Goal: Information Seeking & Learning: Learn about a topic

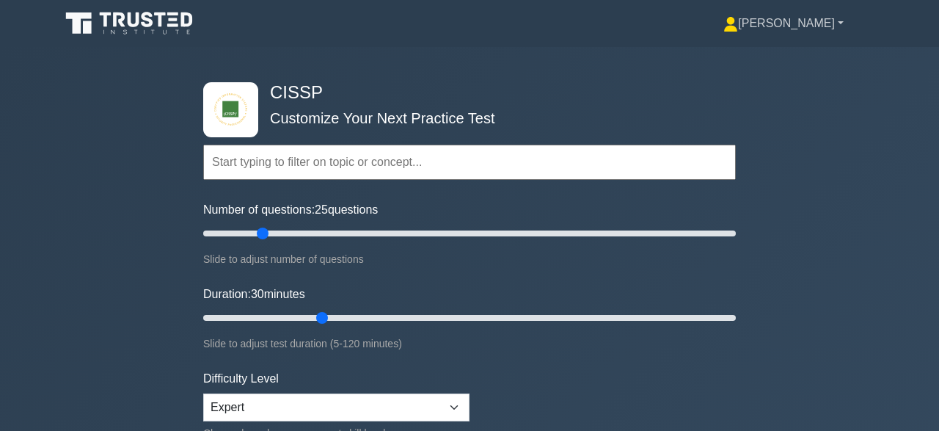
click at [842, 27] on link "Souleymane" at bounding box center [783, 23] width 191 height 29
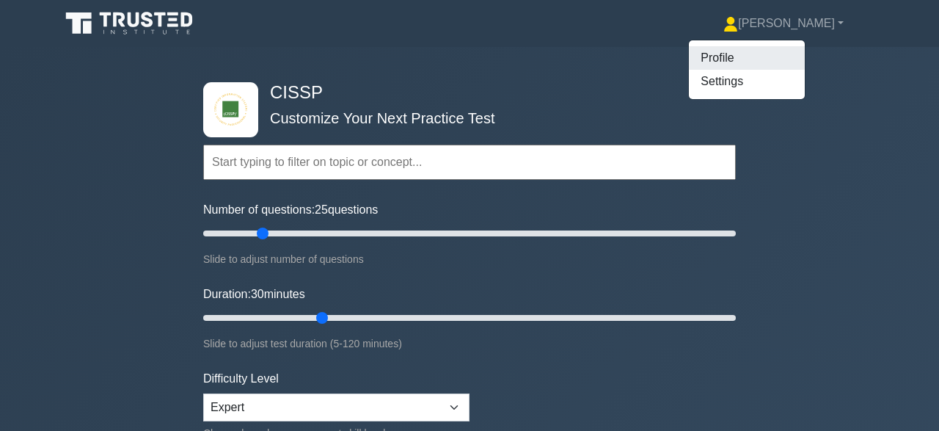
click at [743, 61] on link "Profile" at bounding box center [747, 57] width 116 height 23
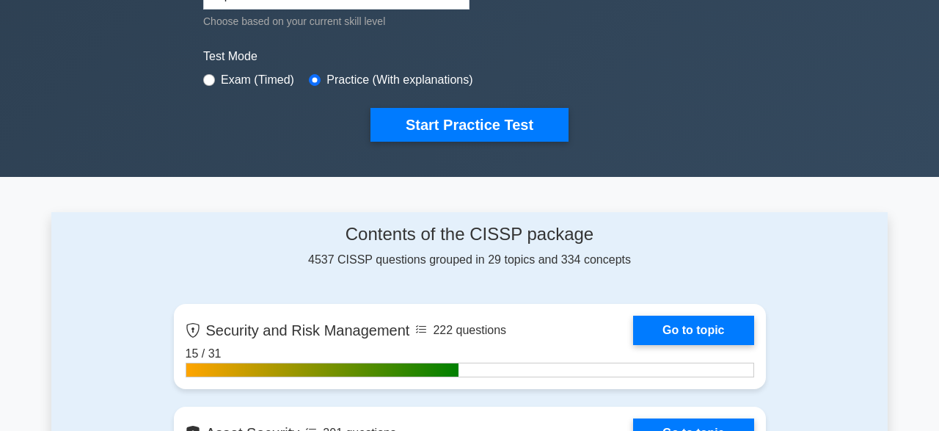
scroll to position [428, 0]
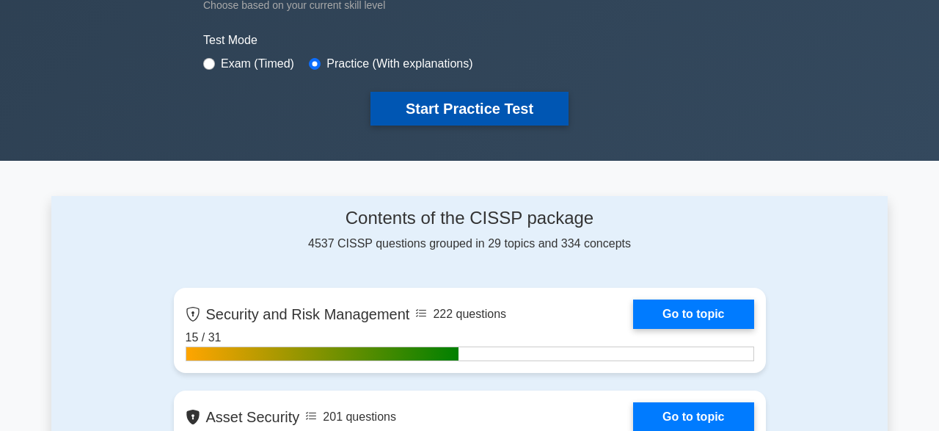
click at [473, 116] on button "Start Practice Test" at bounding box center [470, 109] width 198 height 34
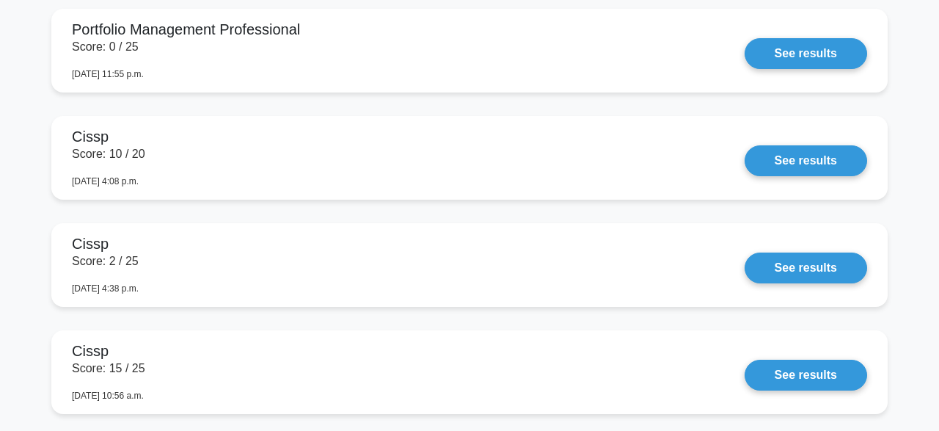
scroll to position [881, 0]
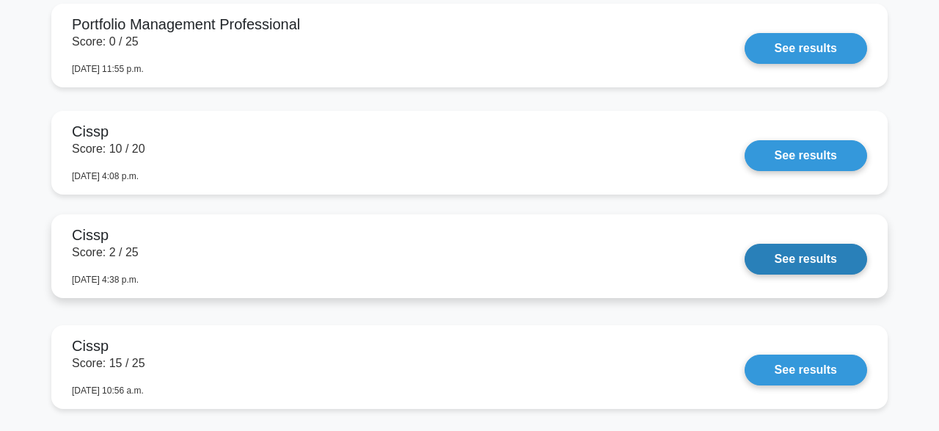
click at [788, 259] on link "See results" at bounding box center [806, 259] width 123 height 31
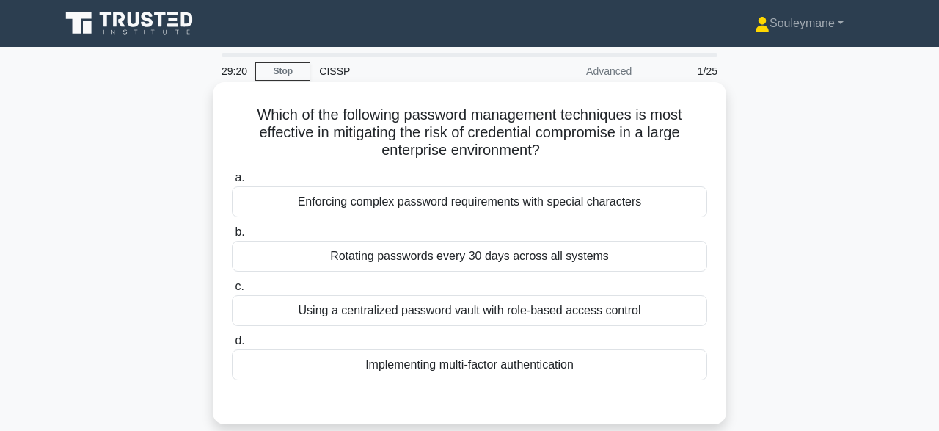
click at [535, 363] on div "Implementing multi-factor authentication" at bounding box center [469, 364] width 475 height 31
click at [232, 346] on input "d. Implementing multi-factor authentication" at bounding box center [232, 341] width 0 height 10
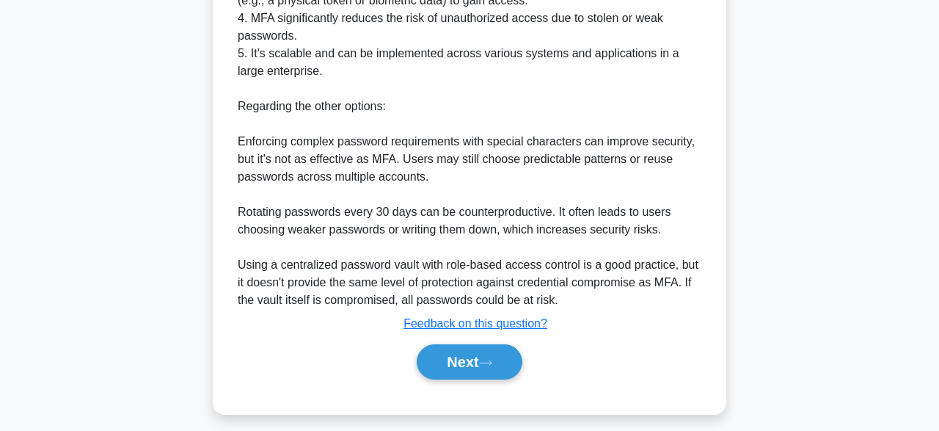
scroll to position [613, 0]
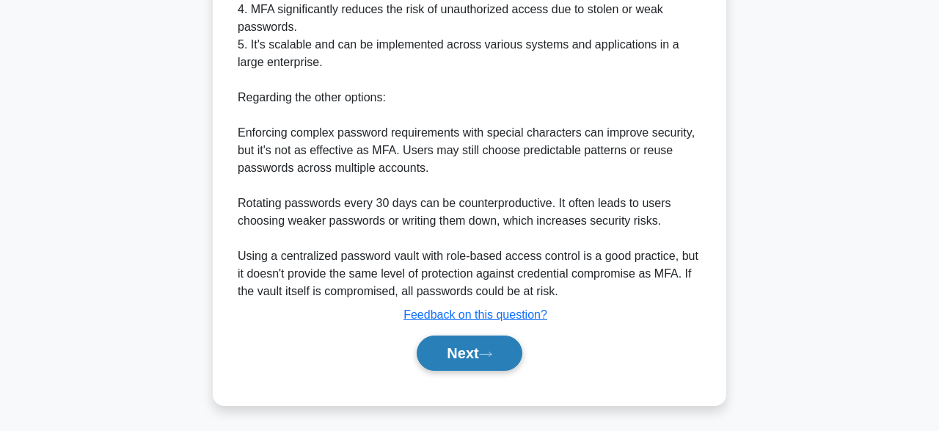
click at [482, 354] on button "Next" at bounding box center [469, 352] width 105 height 35
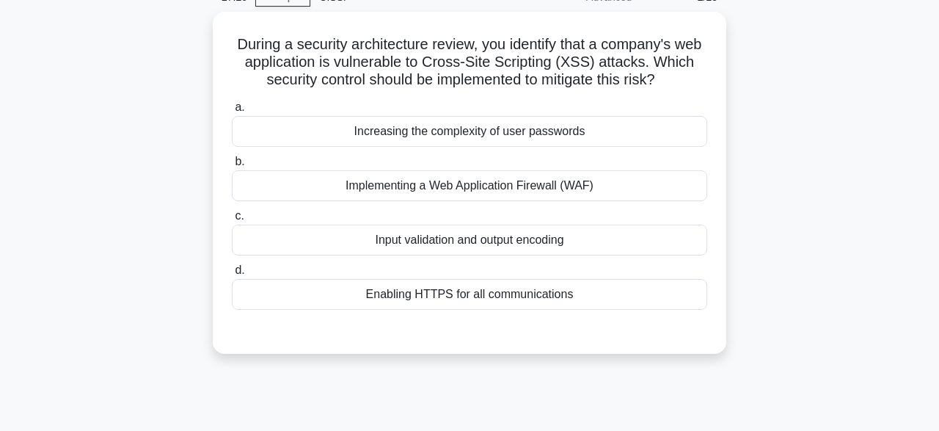
scroll to position [72, 0]
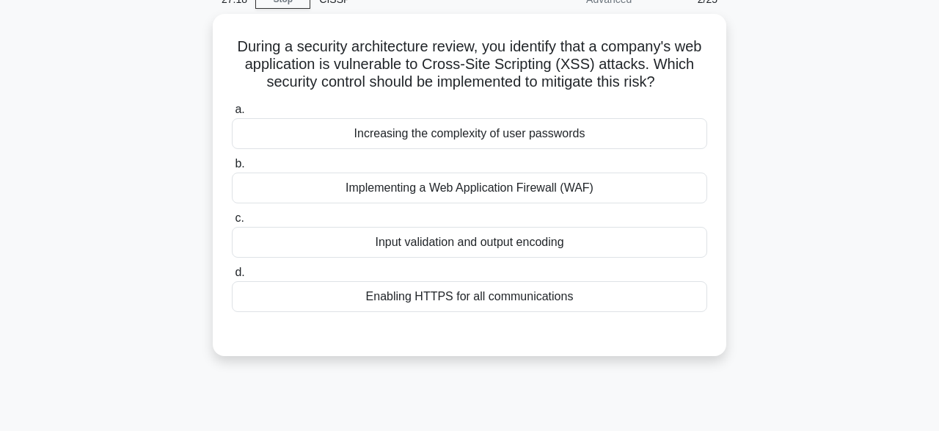
click at [897, 81] on main "27:18 Stop CISSP Advanced 2/25 During a security architecture review, you ident…" at bounding box center [469, 347] width 939 height 745
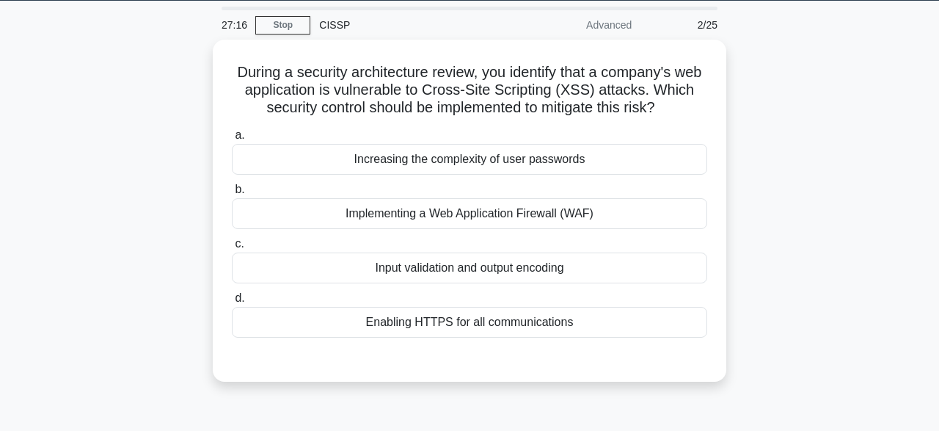
scroll to position [44, 0]
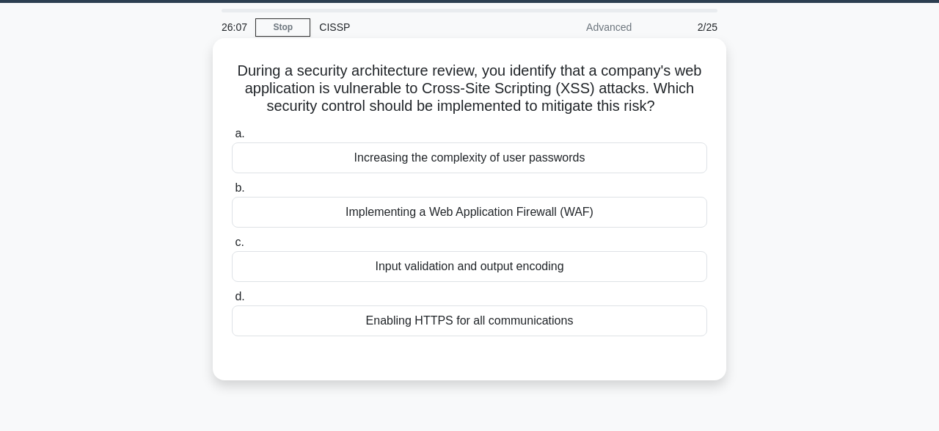
click at [463, 217] on div "Implementing a Web Application Firewall (WAF)" at bounding box center [469, 212] width 475 height 31
click at [232, 193] on input "b. Implementing a Web Application Firewall (WAF)" at bounding box center [232, 188] width 0 height 10
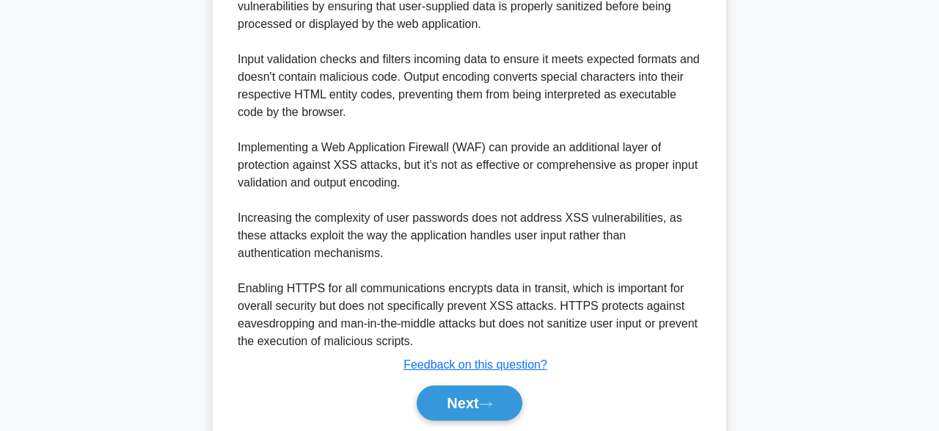
scroll to position [484, 0]
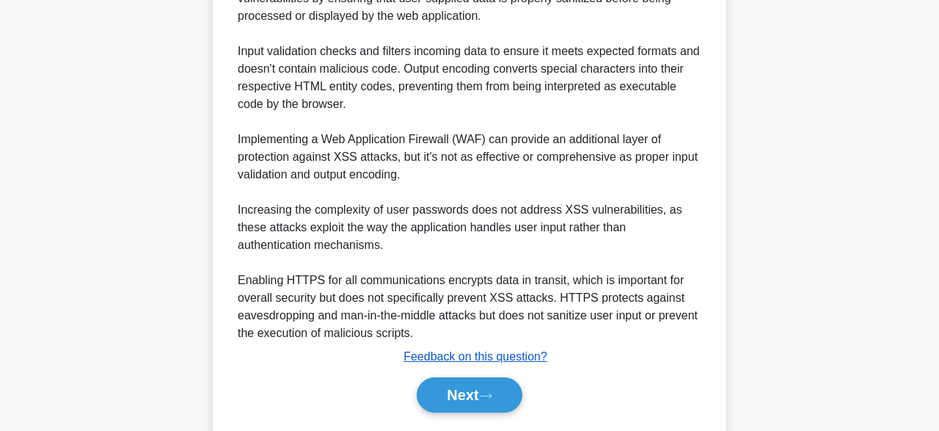
click at [474, 351] on u "Feedback on this question?" at bounding box center [476, 356] width 144 height 12
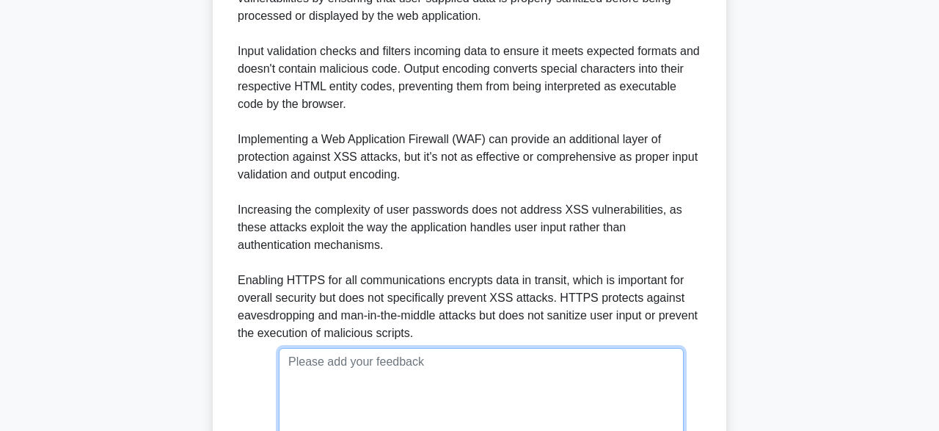
click at [383, 368] on textarea at bounding box center [481, 397] width 405 height 98
type textarea "B"
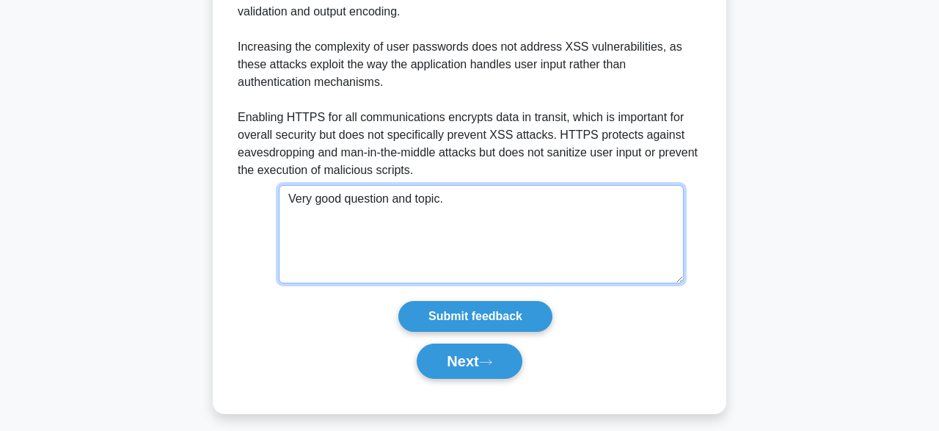
scroll to position [654, 0]
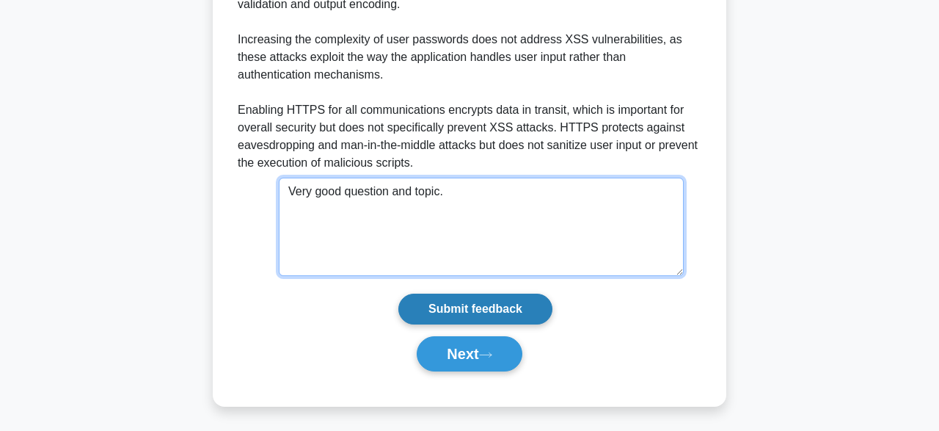
type textarea "Very good question and topic."
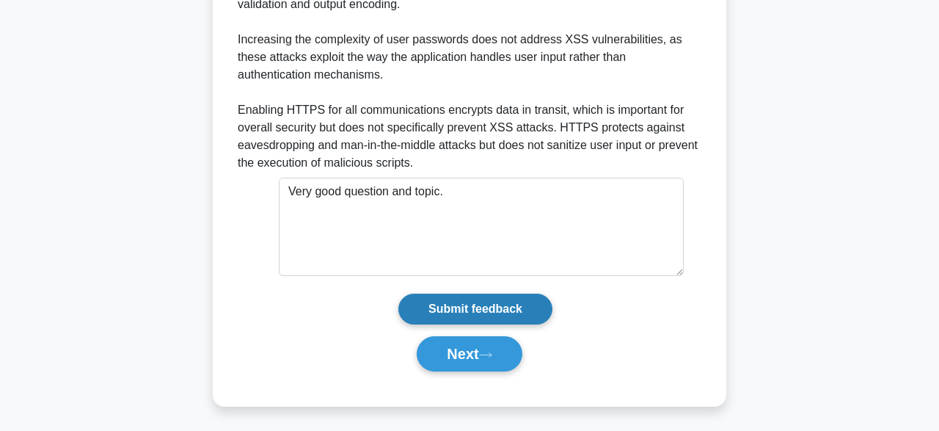
click at [488, 312] on input "Submit feedback" at bounding box center [475, 308] width 154 height 31
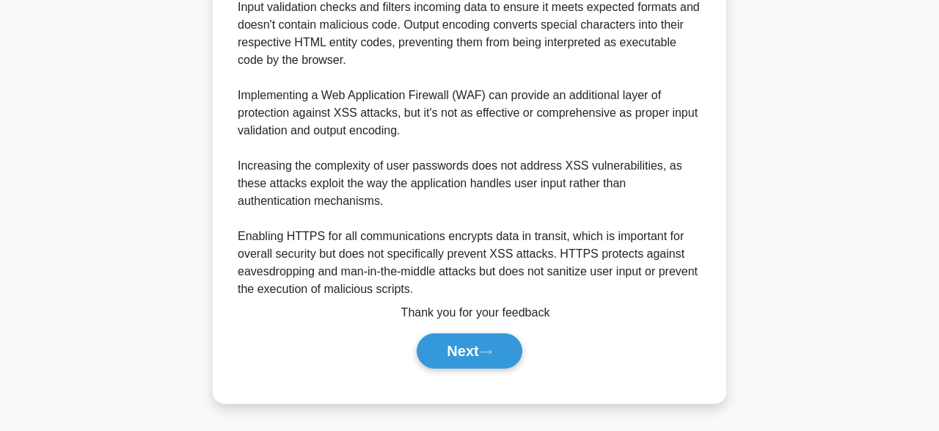
scroll to position [527, 0]
click at [469, 354] on button "Next" at bounding box center [469, 352] width 105 height 35
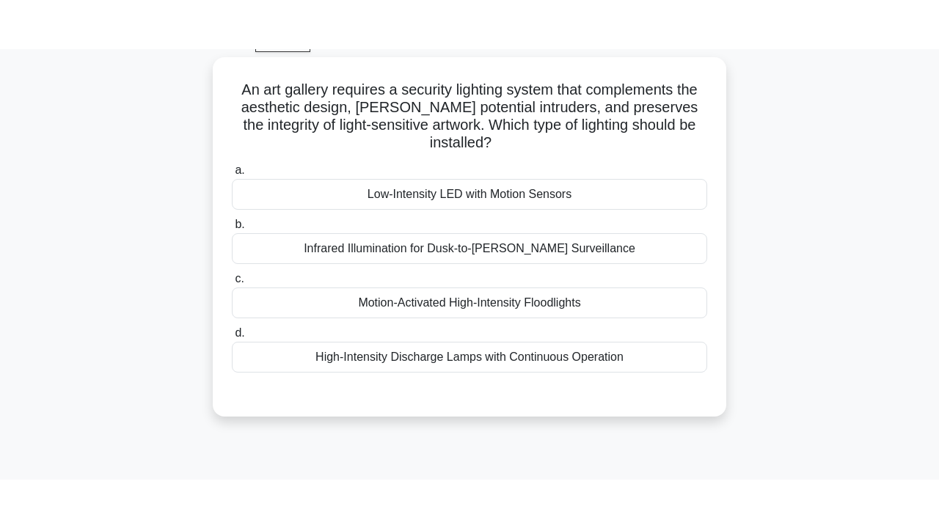
scroll to position [74, 0]
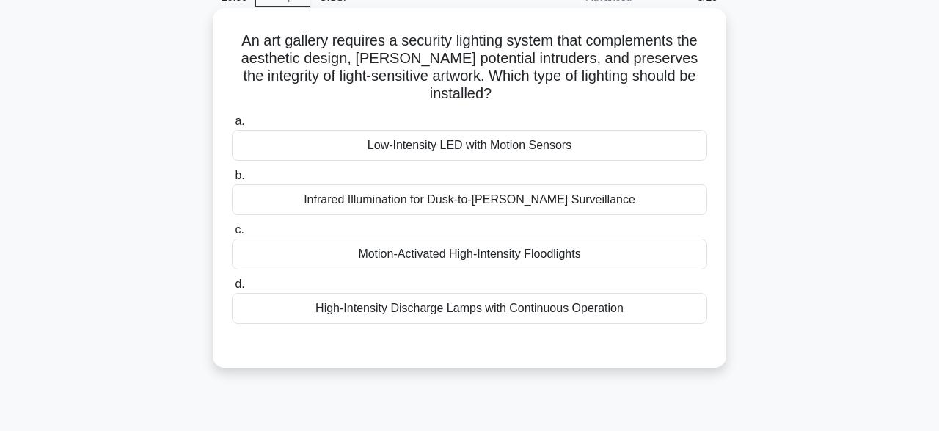
click at [665, 141] on div "Low-Intensity LED with Motion Sensors" at bounding box center [469, 145] width 475 height 31
click at [232, 126] on input "a. Low-Intensity LED with Motion Sensors" at bounding box center [232, 122] width 0 height 10
